Goal: Transaction & Acquisition: Purchase product/service

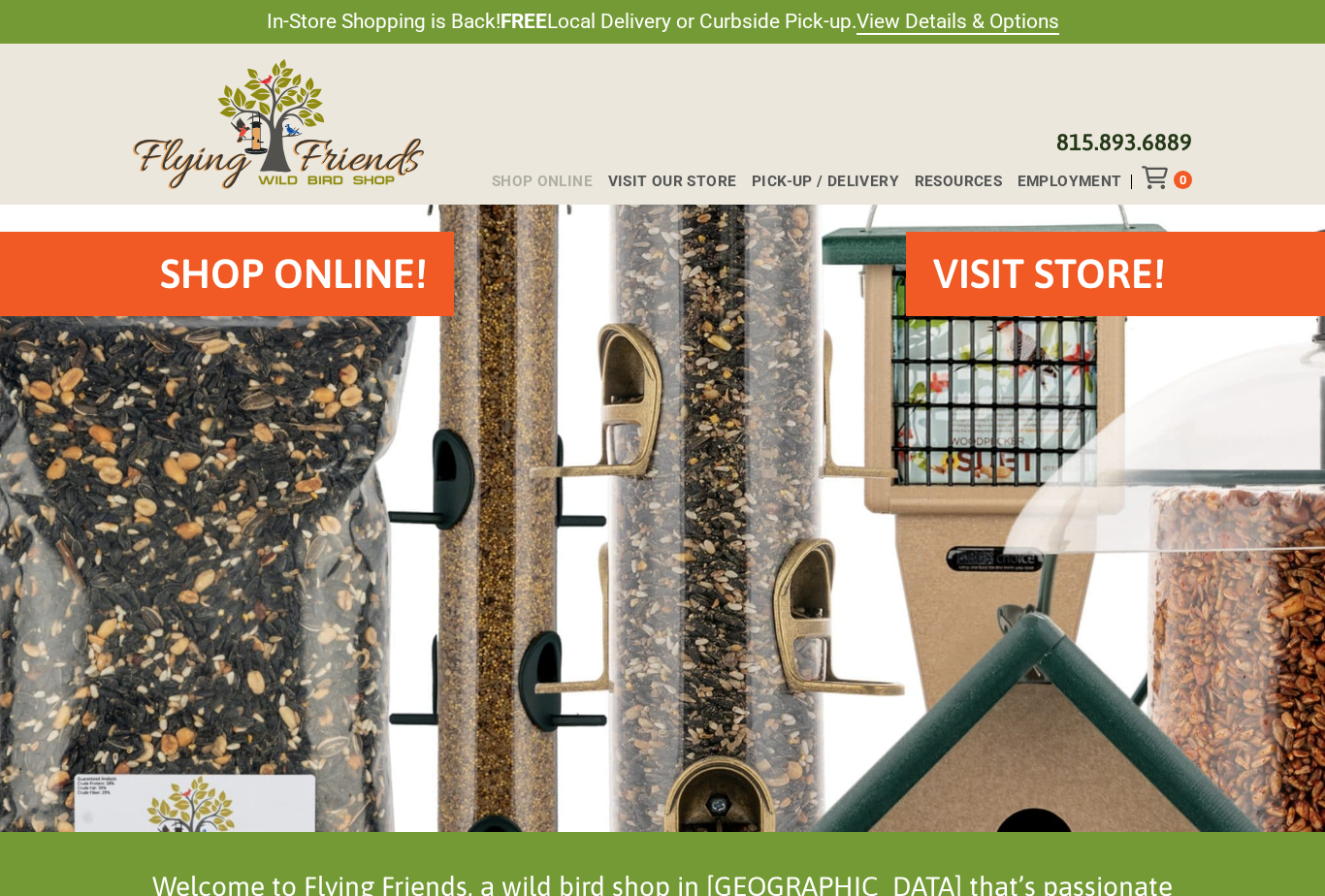
click at [550, 183] on span "Shop Online" at bounding box center [543, 181] width 101 height 15
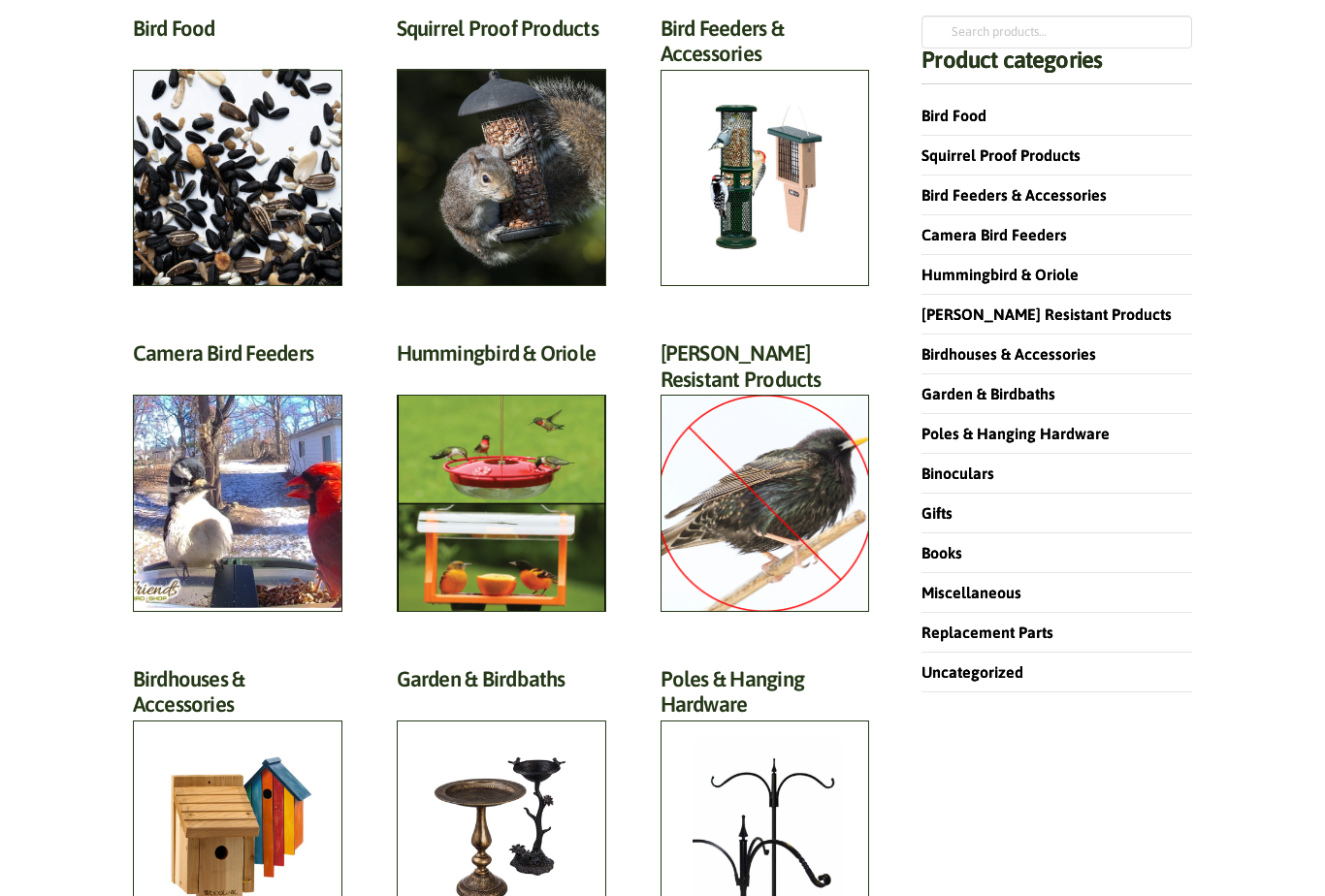
scroll to position [279, 0]
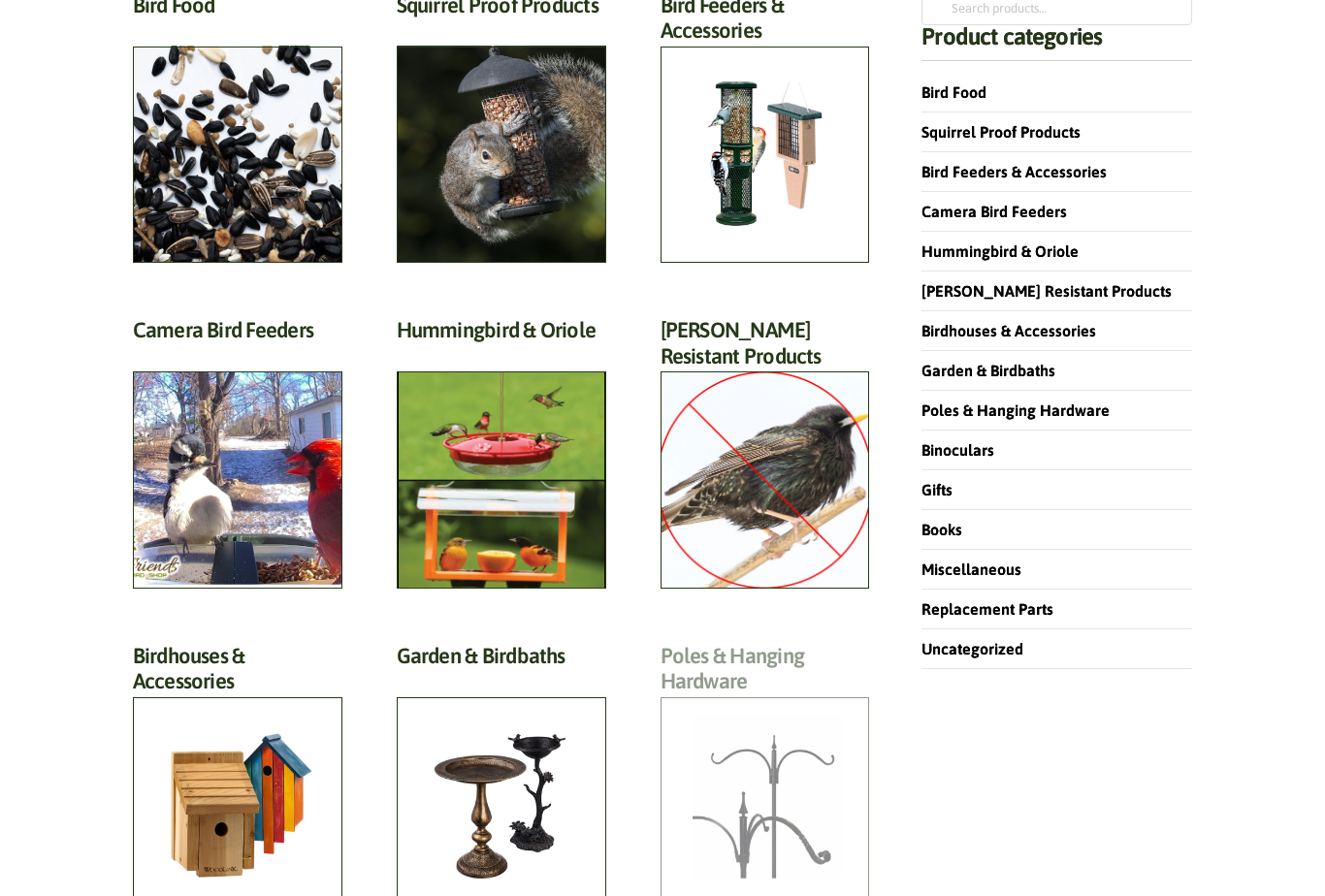
click at [773, 705] on h2 "Poles & Hanging Hardware (118)" at bounding box center [765, 673] width 210 height 62
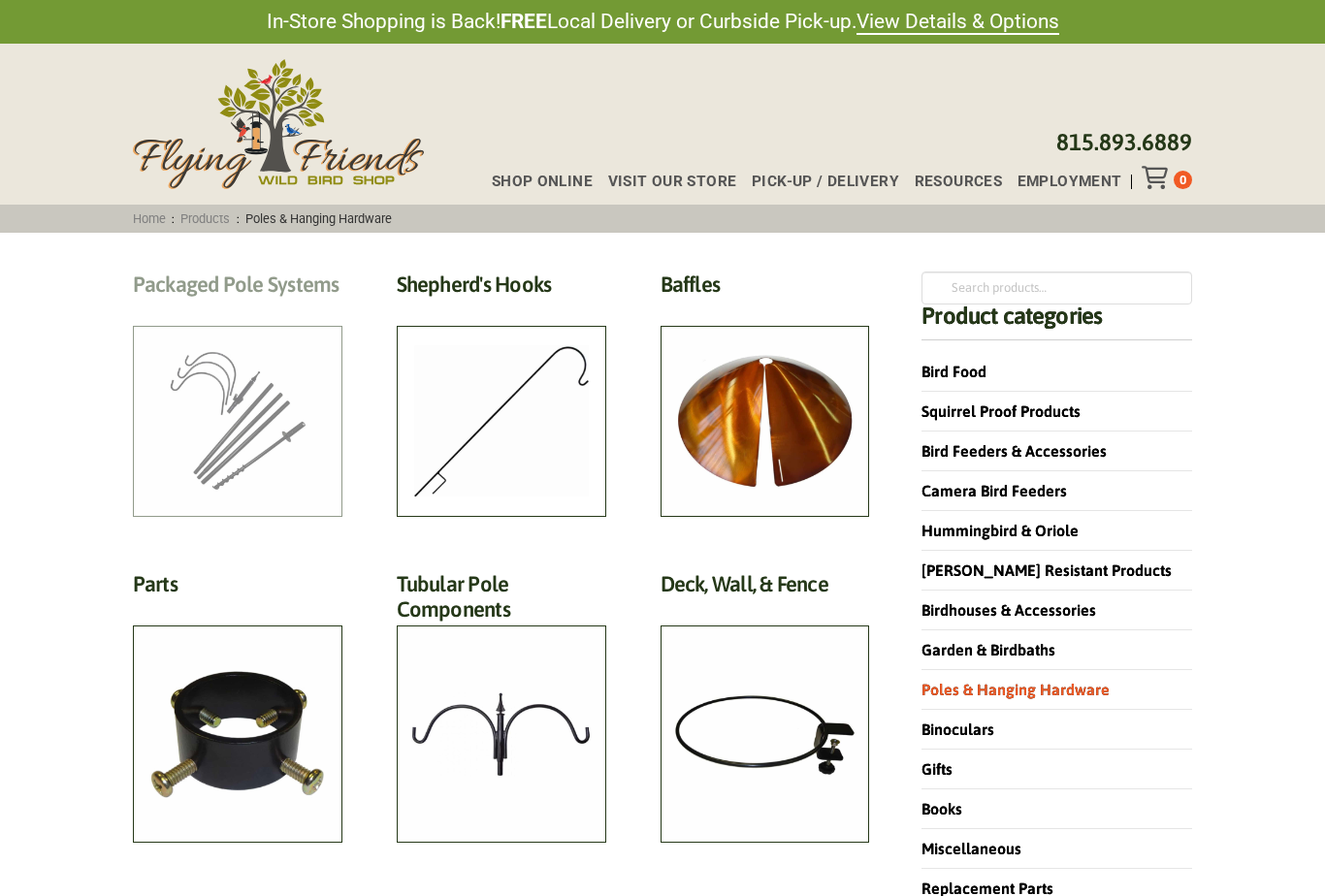
click at [241, 308] on h2 "Packaged Pole Systems (3)" at bounding box center [238, 289] width 210 height 36
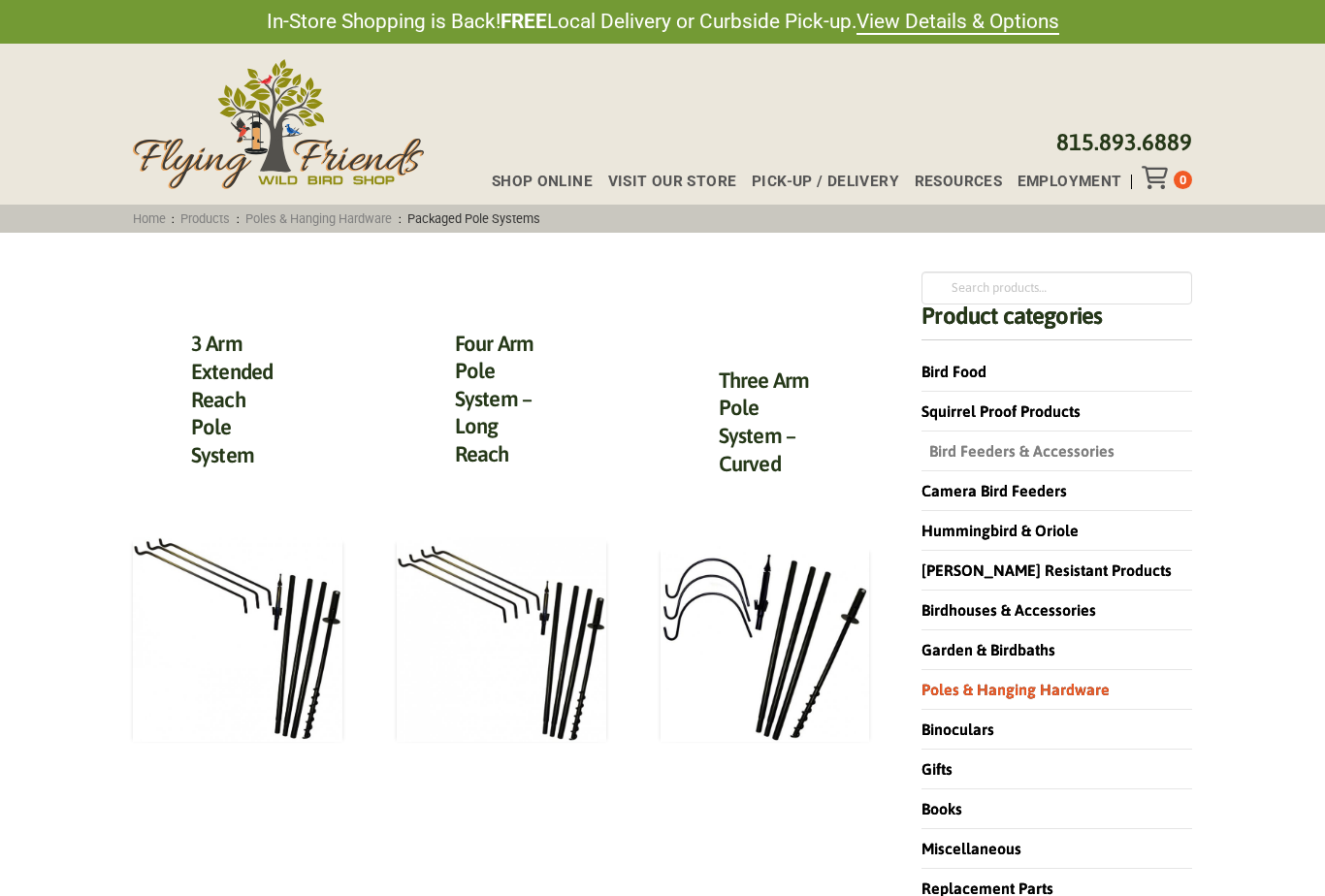
click at [987, 449] on link "Bird Feeders & Accessories" at bounding box center [1018, 451] width 193 height 18
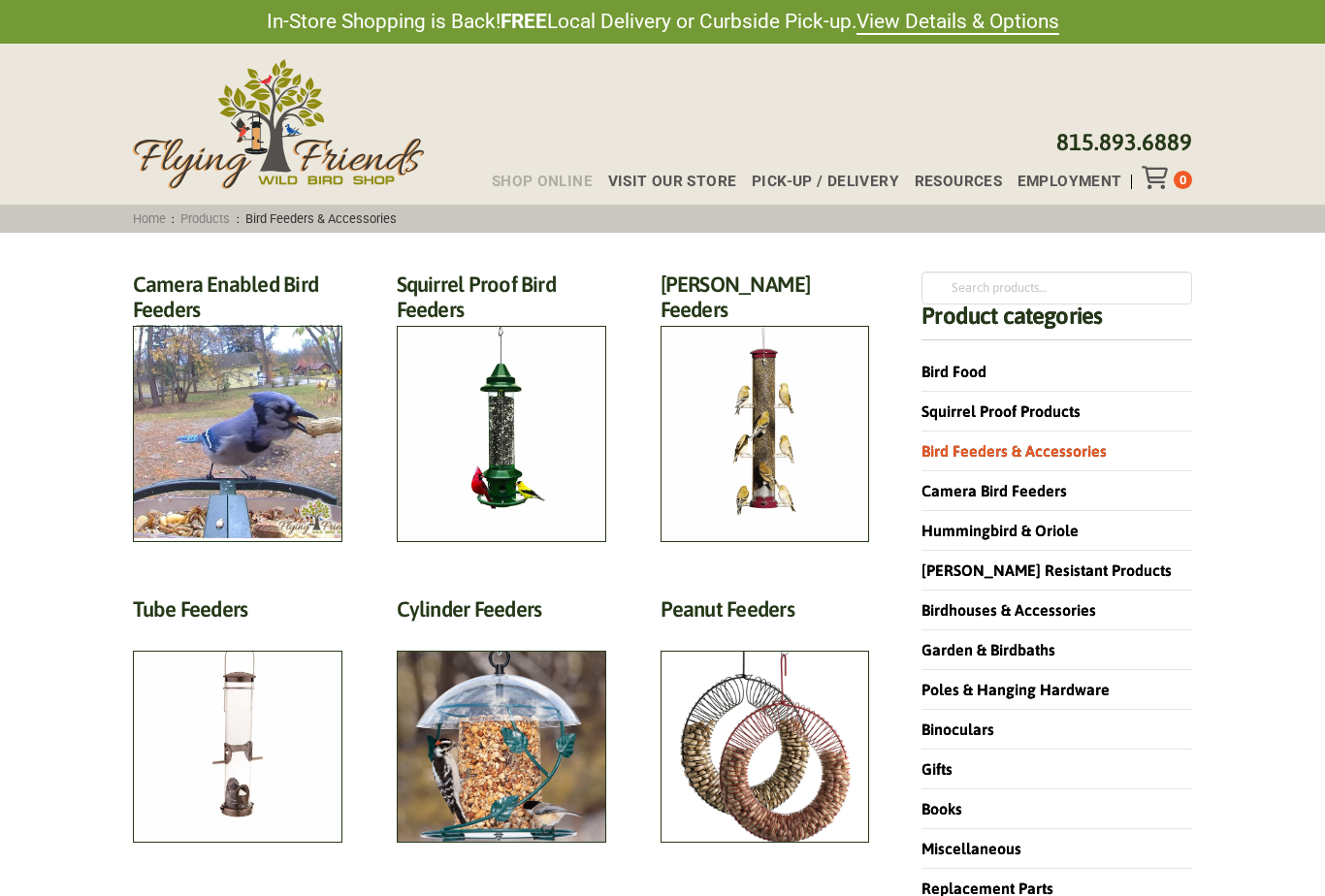
click at [534, 180] on span "Shop Online" at bounding box center [543, 181] width 101 height 15
